Goal: Obtain resource: Download file/media

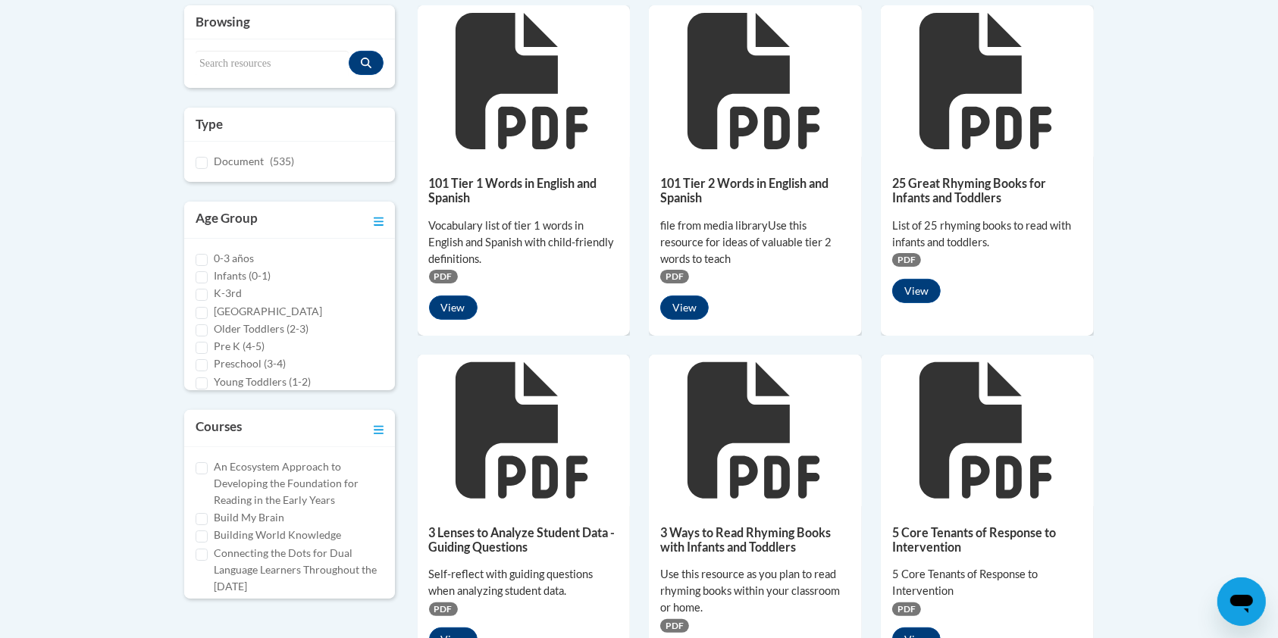
scroll to position [367, 0]
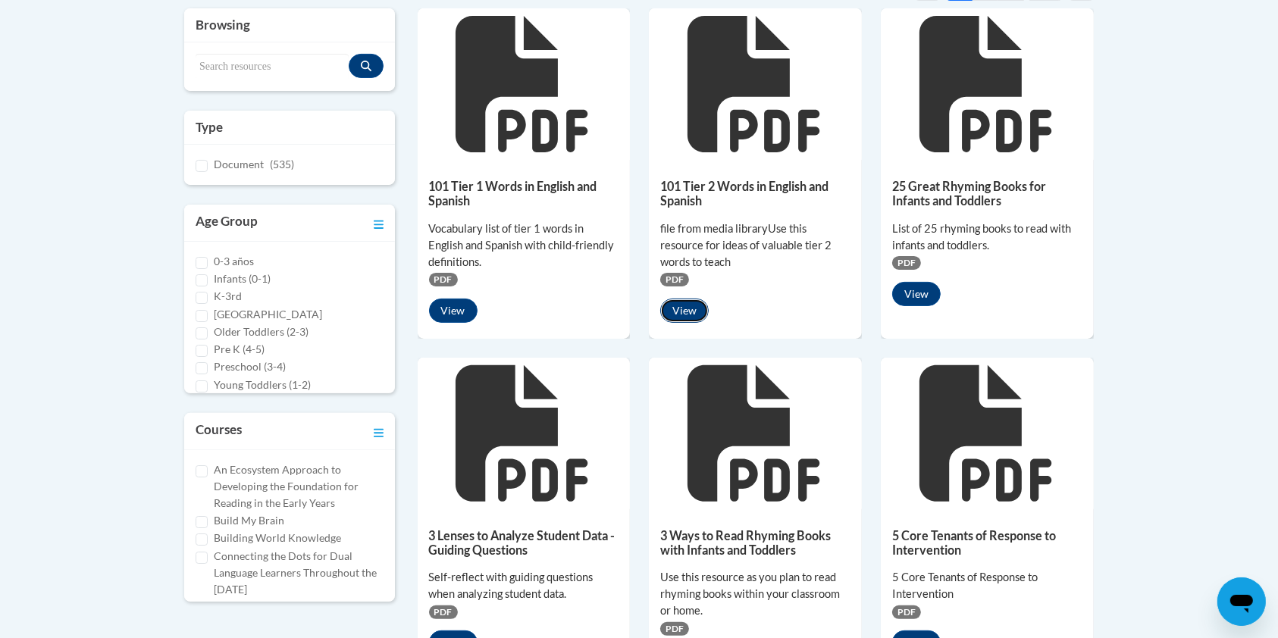
click at [687, 312] on button "View" at bounding box center [684, 311] width 49 height 24
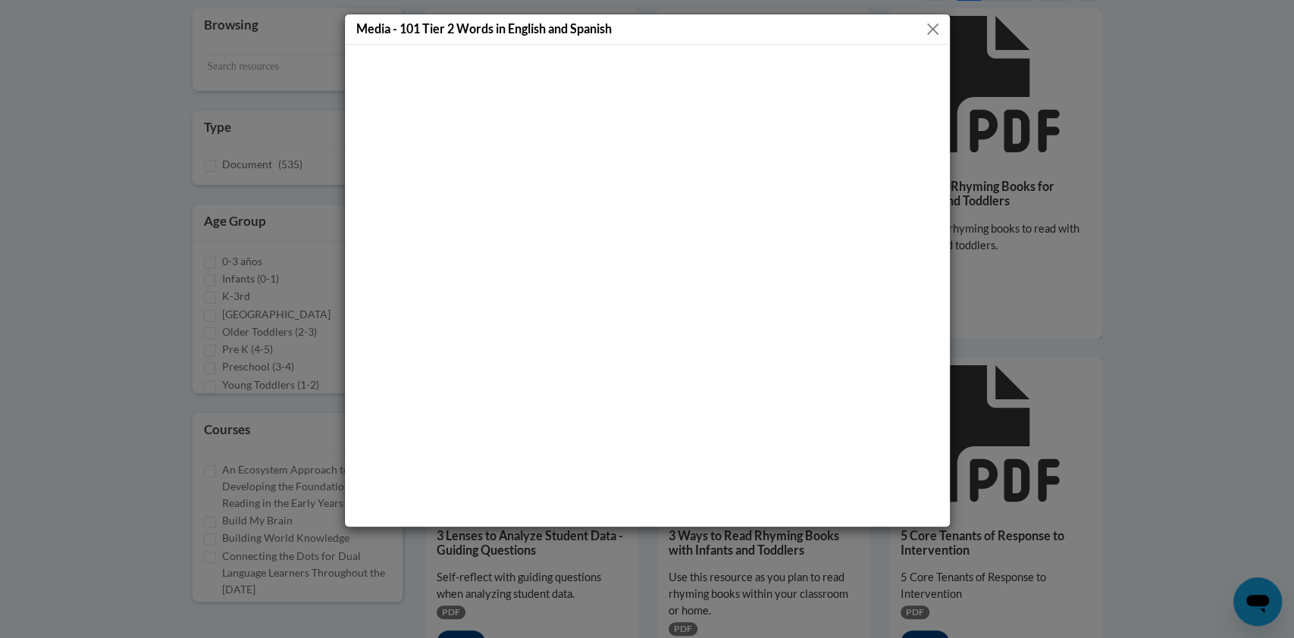
click at [932, 21] on button "Close" at bounding box center [932, 29] width 19 height 19
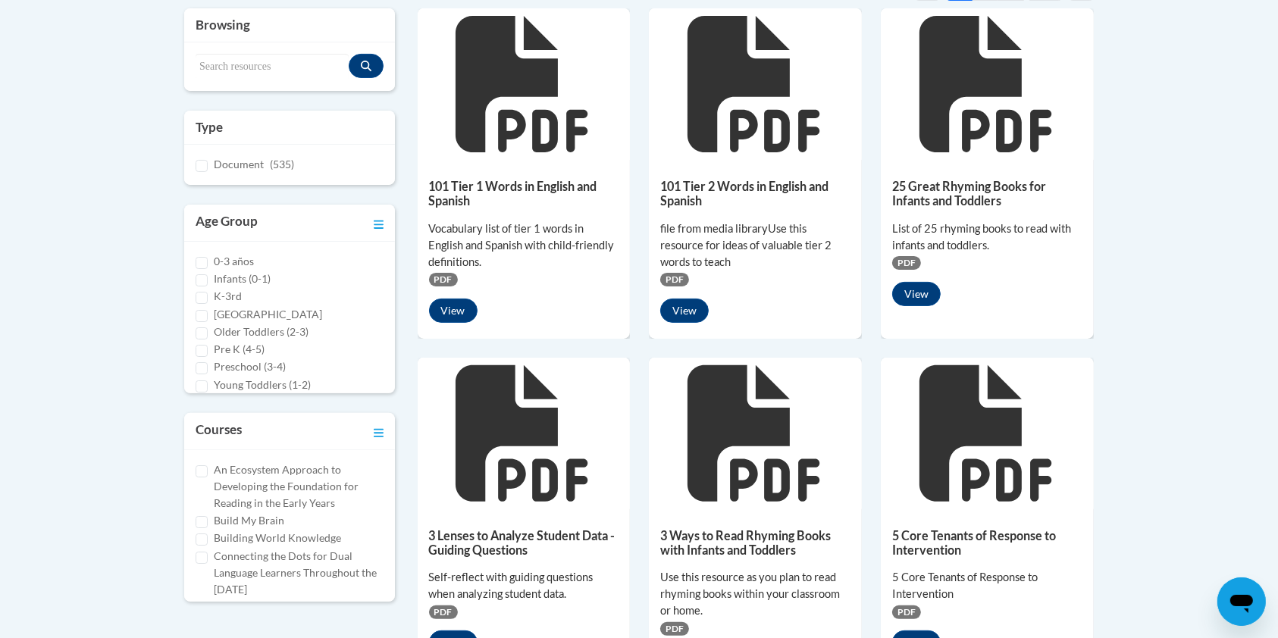
click at [541, 211] on div "101 Tier 1 Words in English and Spanish Vocabulary list of tier 1 words in Engl…" at bounding box center [524, 247] width 213 height 174
click at [461, 306] on button "View" at bounding box center [453, 311] width 49 height 24
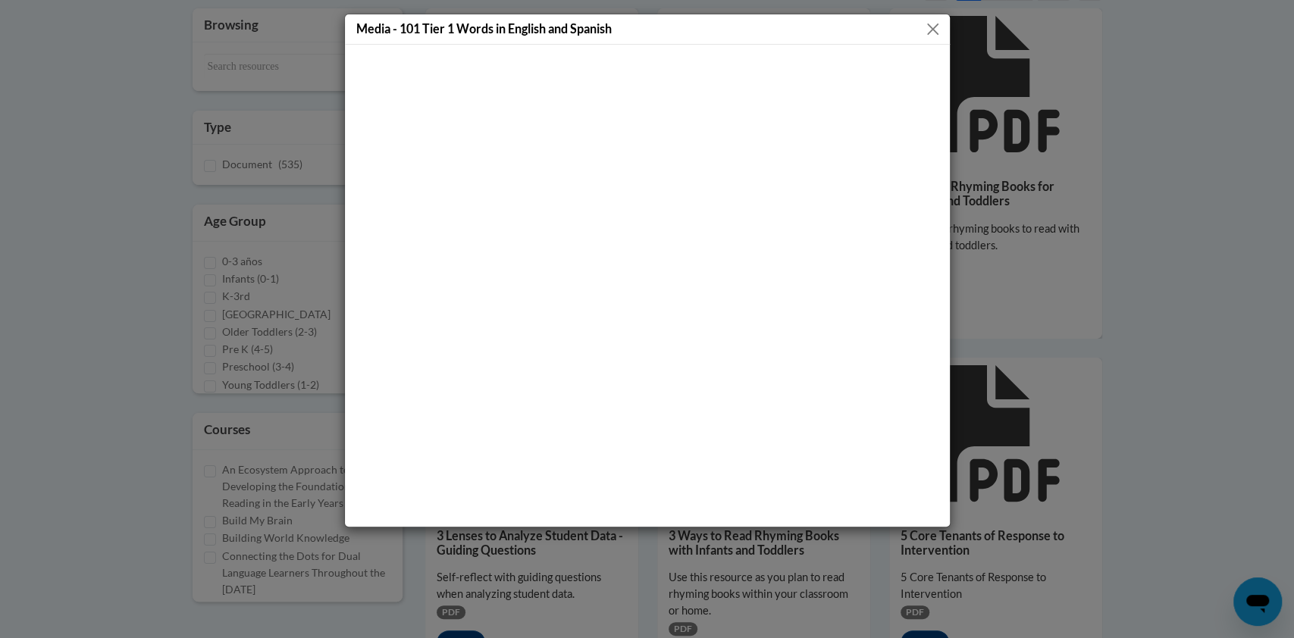
click at [931, 27] on button "Close" at bounding box center [932, 29] width 19 height 19
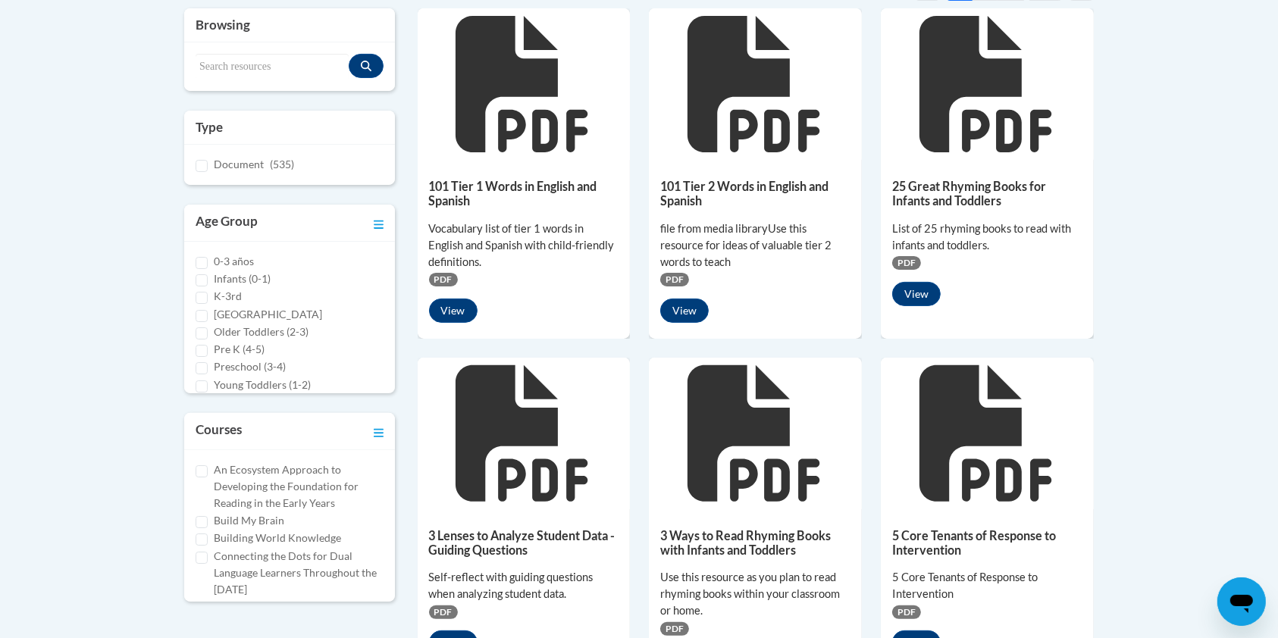
click at [444, 282] on span "PDF" at bounding box center [443, 280] width 29 height 14
click at [444, 246] on div "Vocabulary list of tier 1 words in English and Spanish with child-friendly defi…" at bounding box center [524, 246] width 190 height 50
click at [504, 98] on icon at bounding box center [524, 84] width 136 height 136
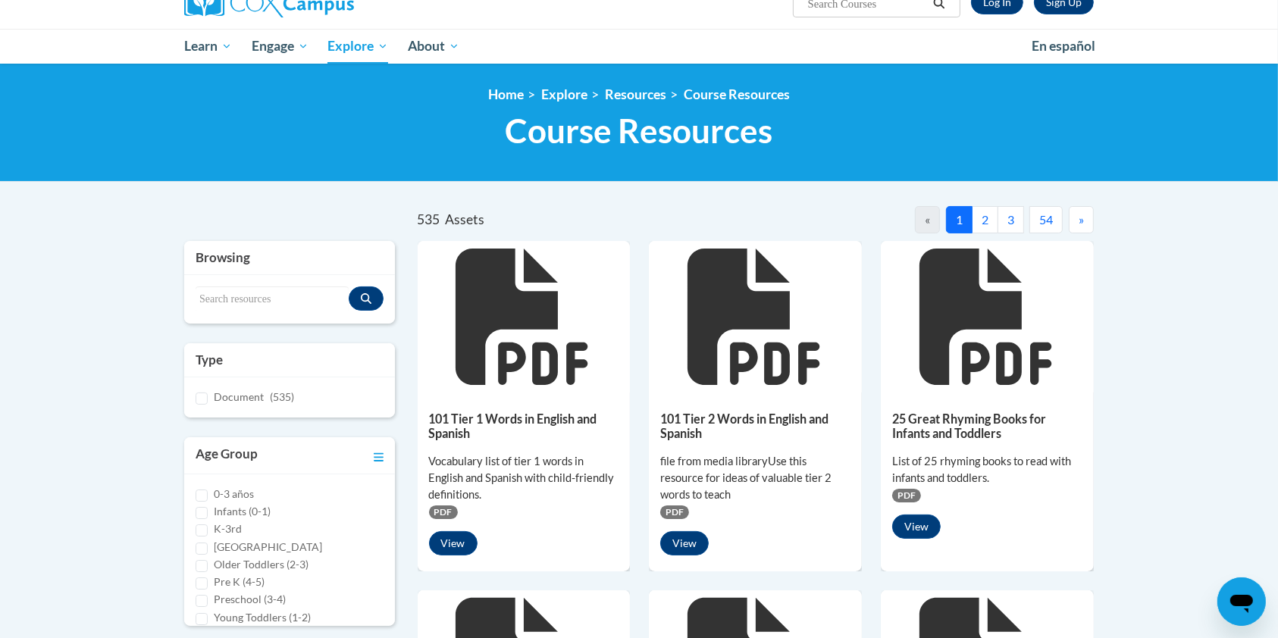
scroll to position [0, 0]
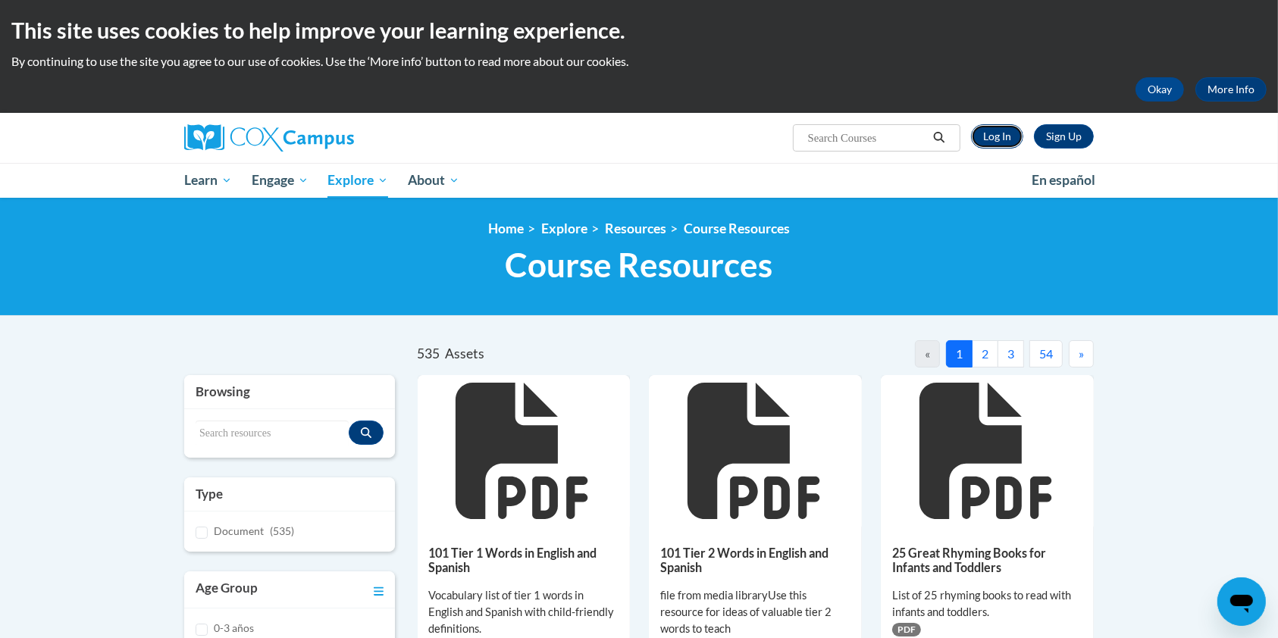
click at [986, 139] on link "Log In" at bounding box center [997, 136] width 52 height 24
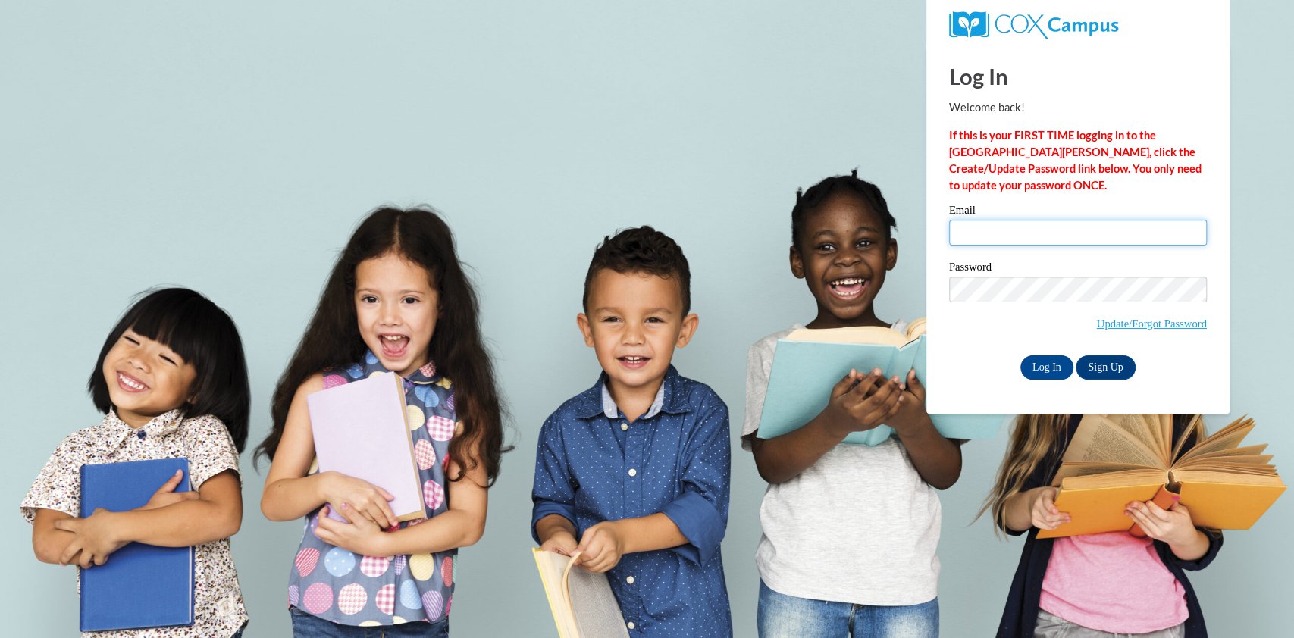
click at [1008, 226] on input "Email" at bounding box center [1078, 233] width 258 height 26
type input "aaron.sisneros@trschools.k12.wi.us"
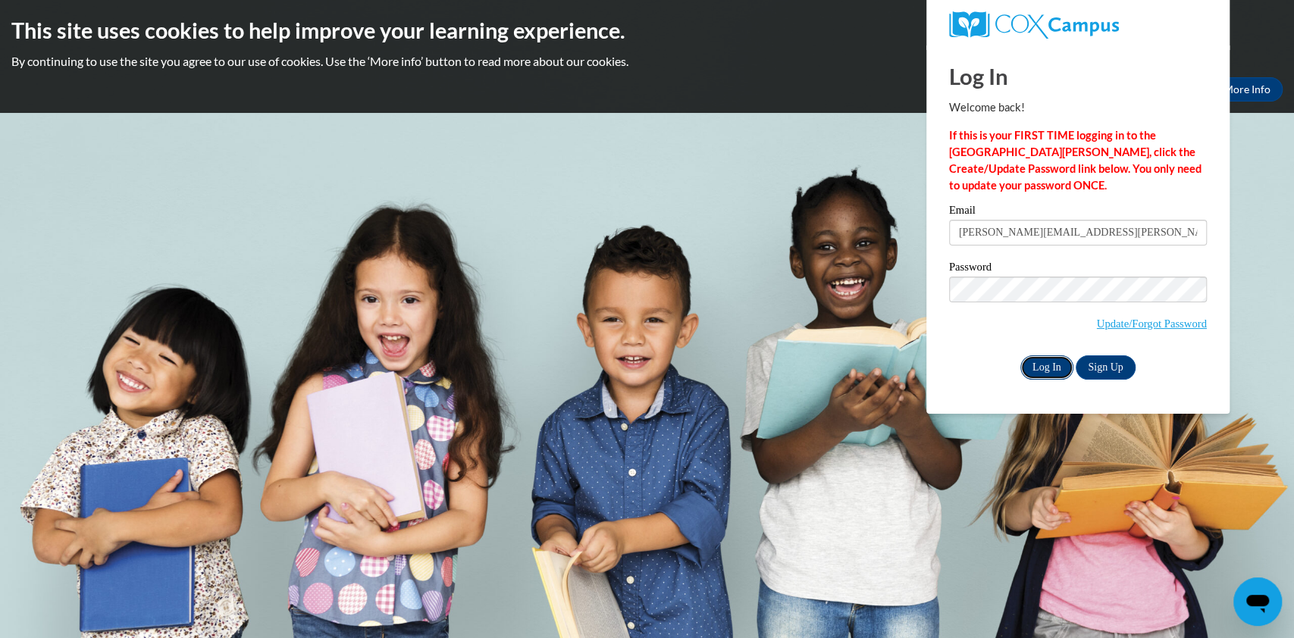
click at [1044, 362] on input "Log In" at bounding box center [1047, 368] width 53 height 24
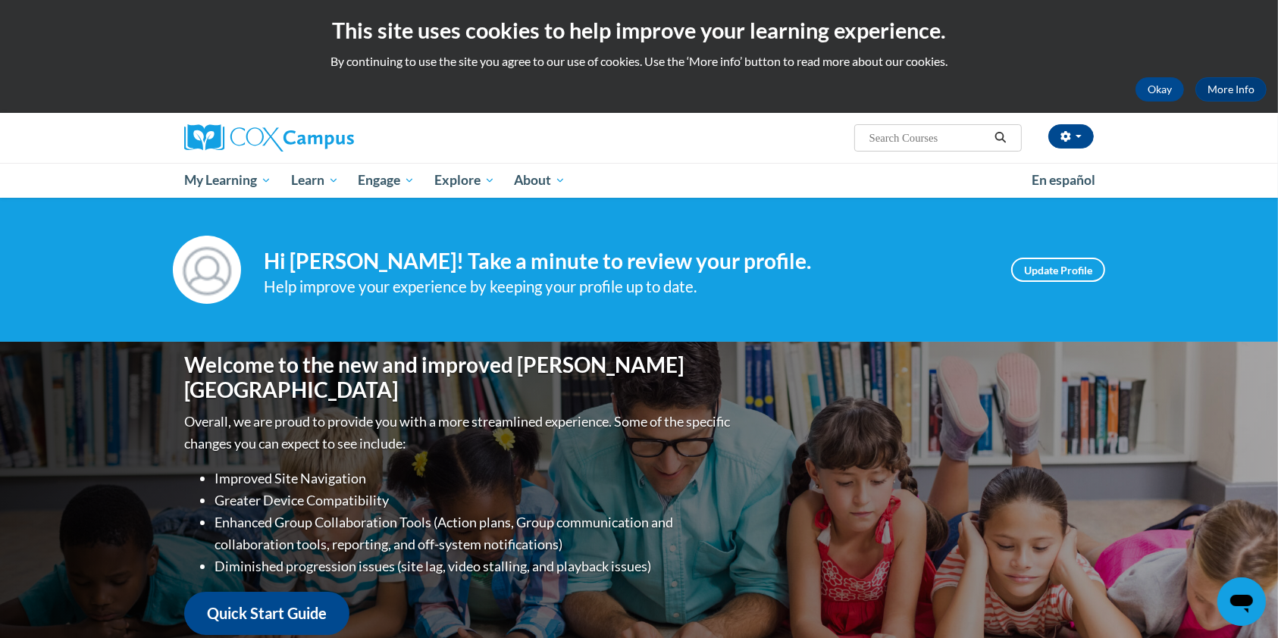
click at [920, 137] on input "Search..." at bounding box center [928, 138] width 121 height 18
type input "tier 1 english spanish"
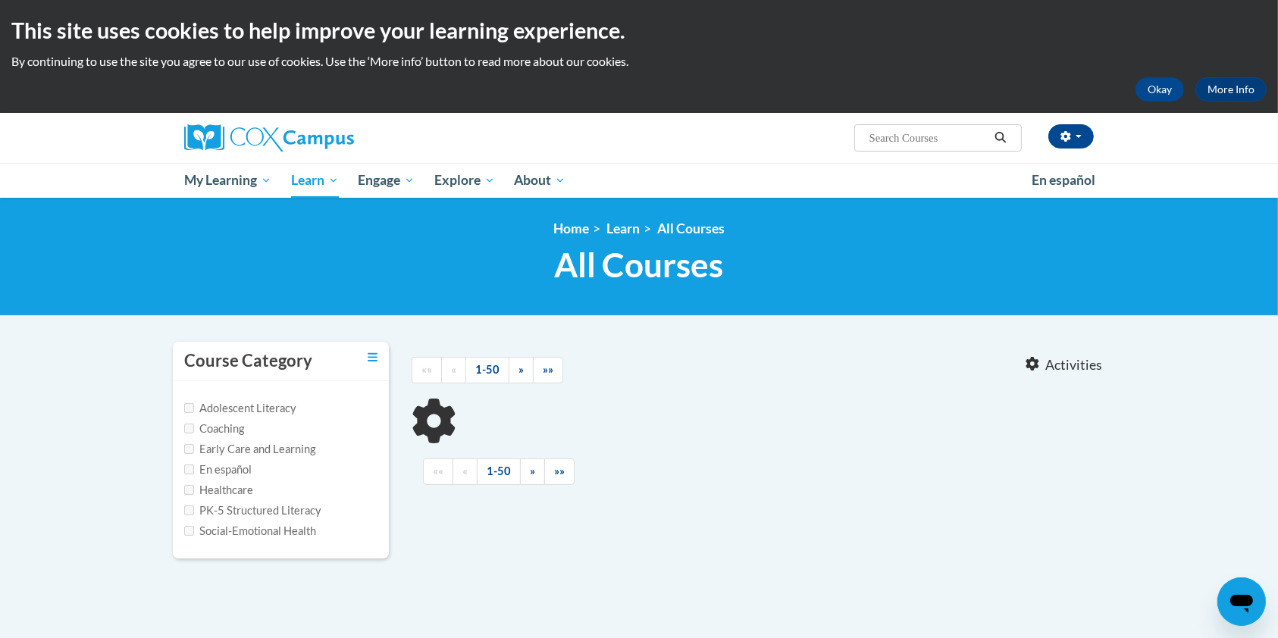
type input "tier 1 english spanish"
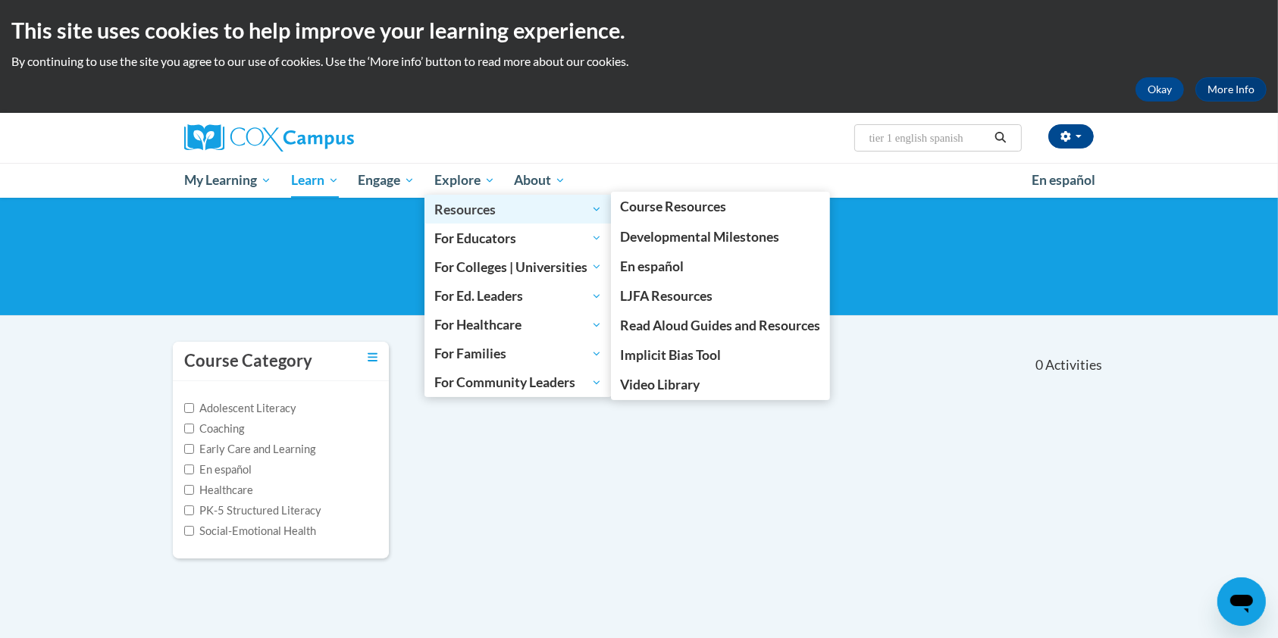
click at [461, 208] on span "Resources" at bounding box center [518, 209] width 168 height 18
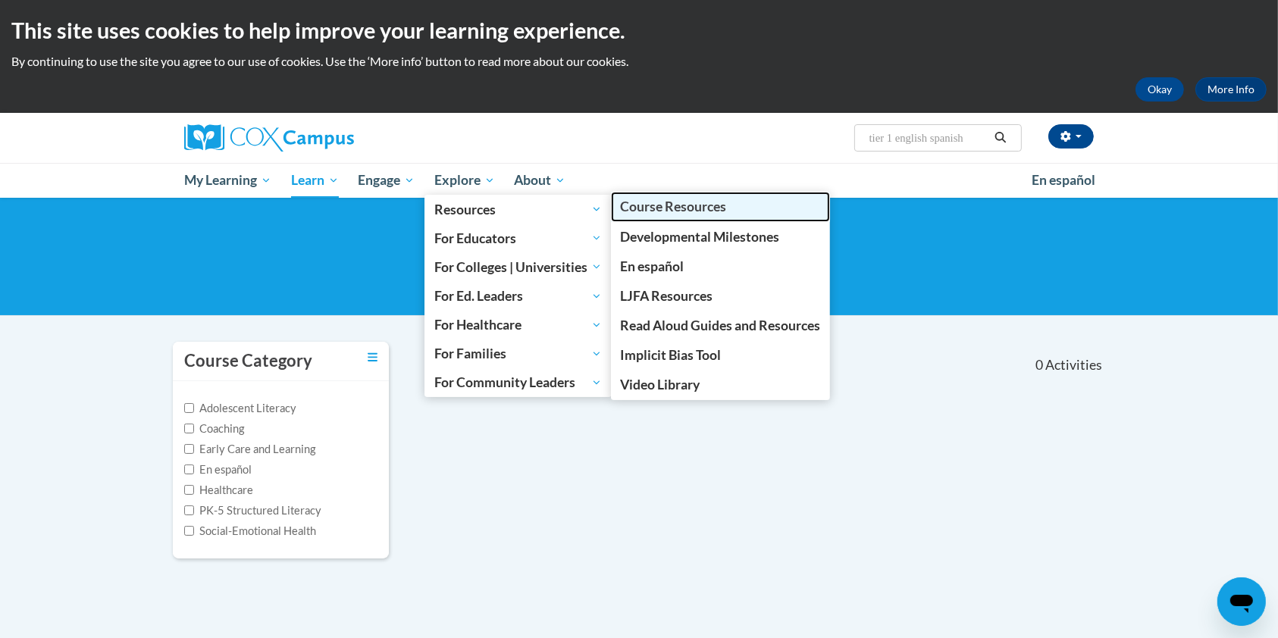
click at [685, 212] on span "Course Resources" at bounding box center [673, 207] width 106 height 16
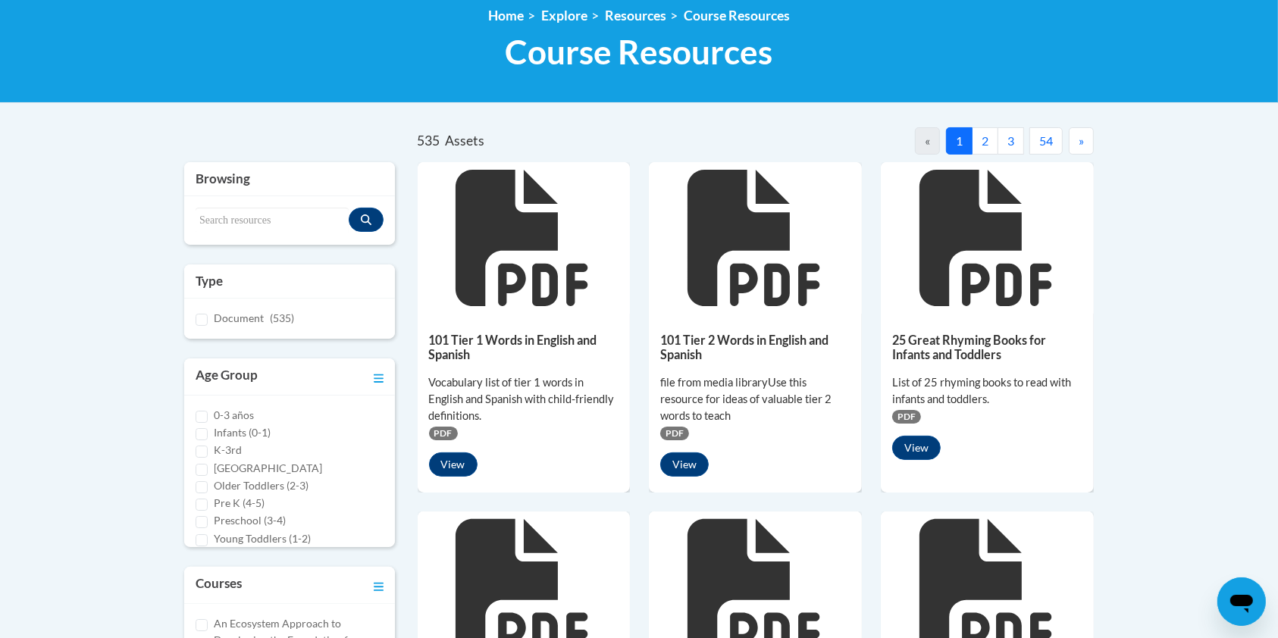
scroll to position [215, 0]
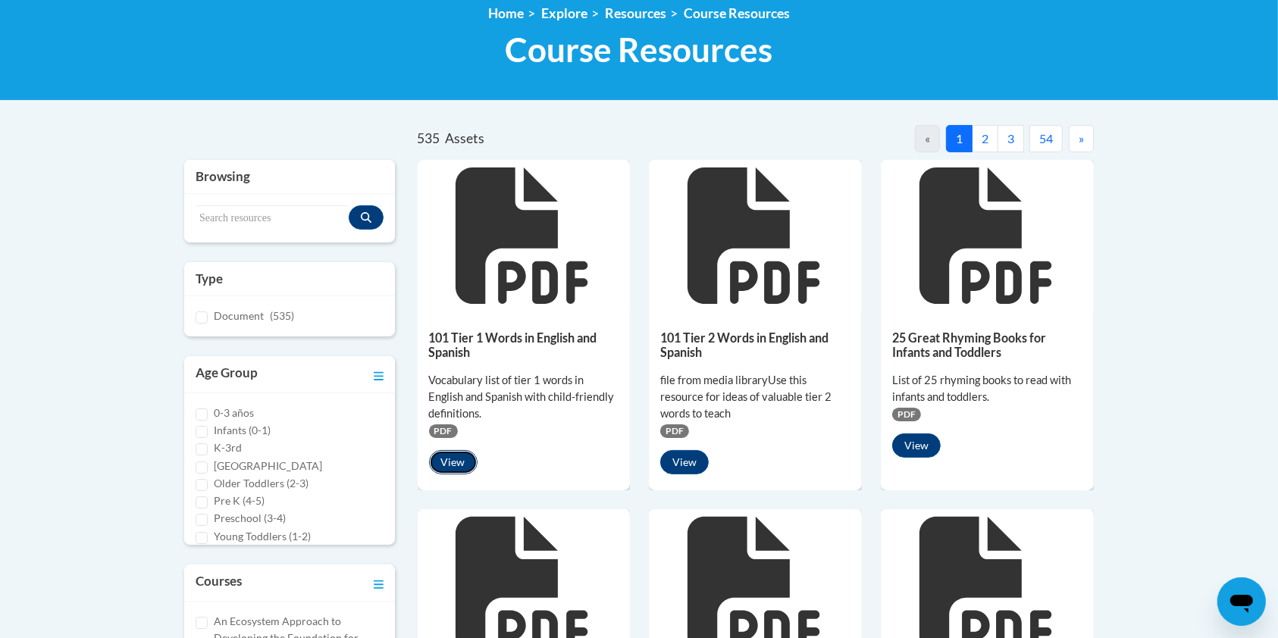
click at [450, 452] on button "View" at bounding box center [453, 462] width 49 height 24
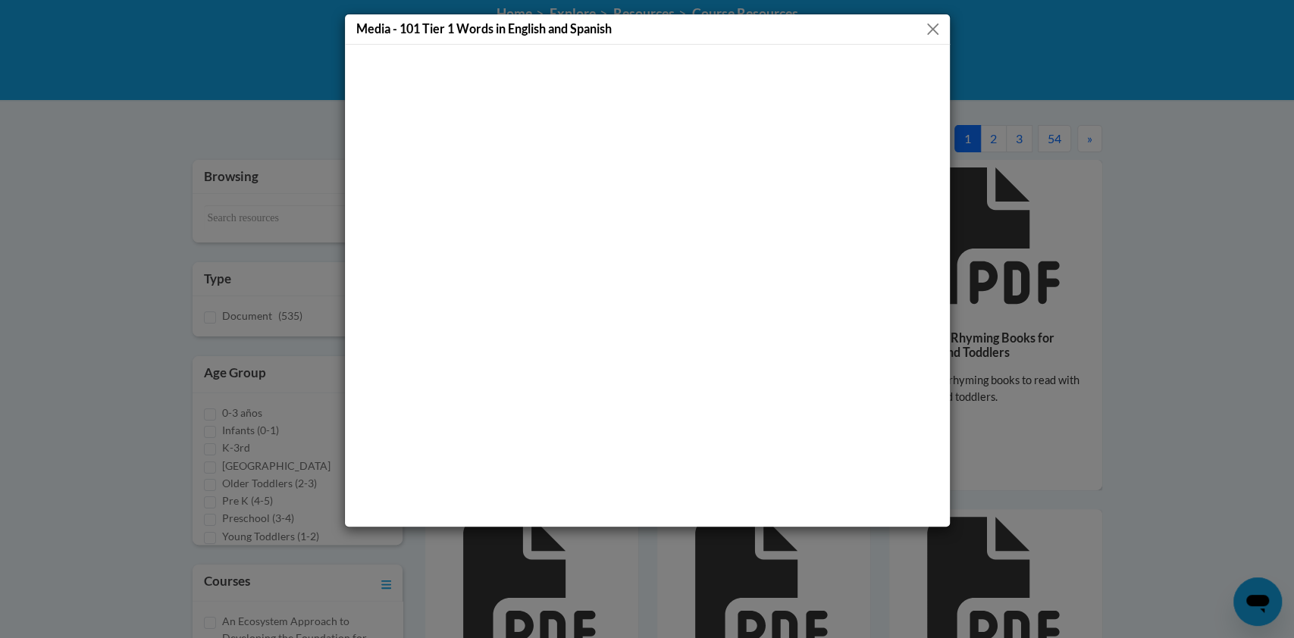
click at [931, 31] on button "Close" at bounding box center [932, 29] width 19 height 19
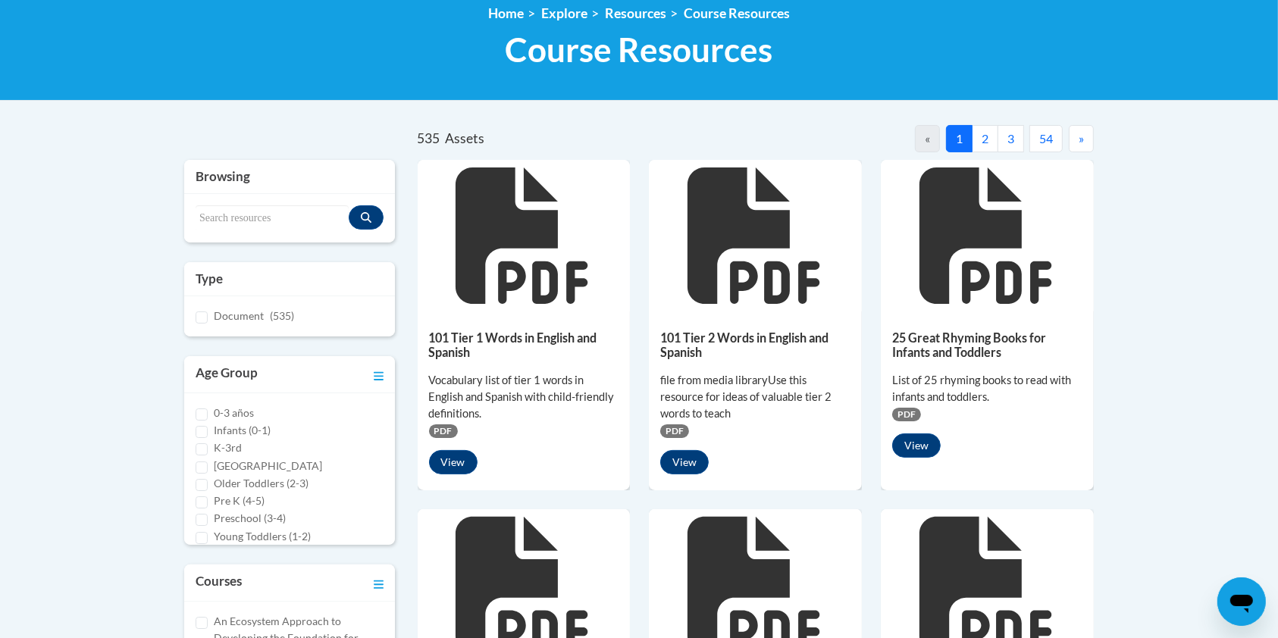
click at [439, 425] on span "PDF" at bounding box center [443, 432] width 29 height 14
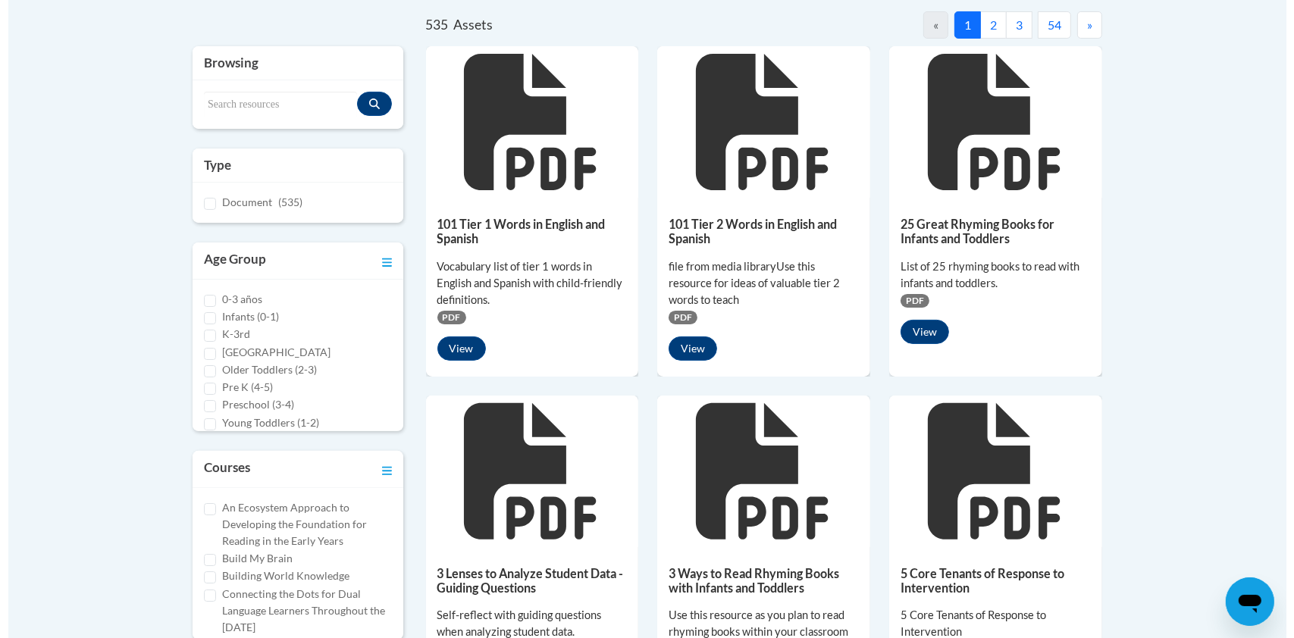
scroll to position [324, 0]
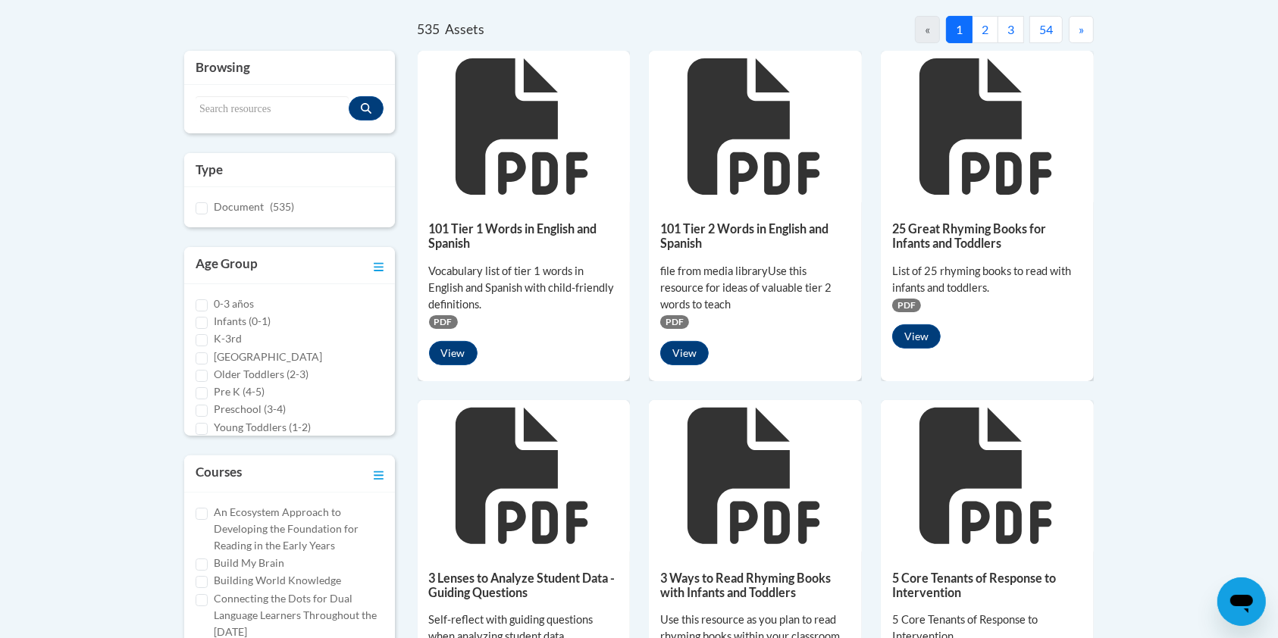
click at [437, 316] on span "PDF" at bounding box center [443, 322] width 29 height 14
click at [443, 343] on button "View" at bounding box center [453, 353] width 49 height 24
